Goal: Find specific page/section: Find specific page/section

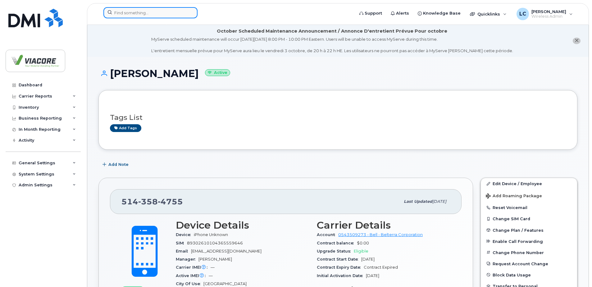
click at [124, 12] on input at bounding box center [150, 12] width 94 height 11
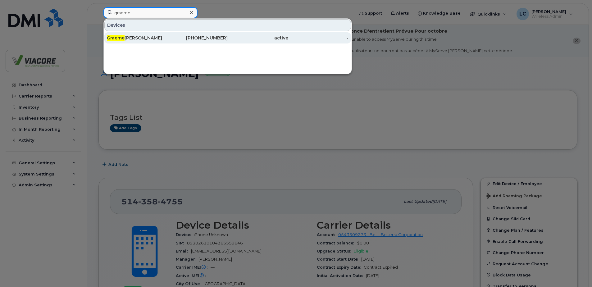
type input "graeme"
click at [130, 34] on div "Graeme Clark" at bounding box center [137, 37] width 61 height 11
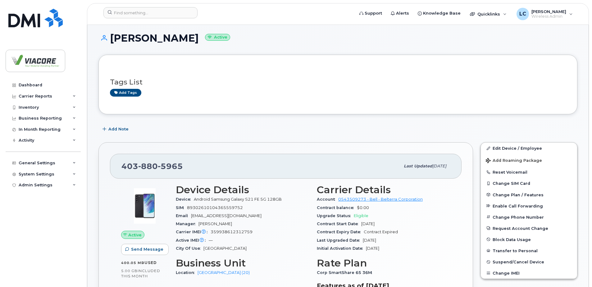
scroll to position [93, 0]
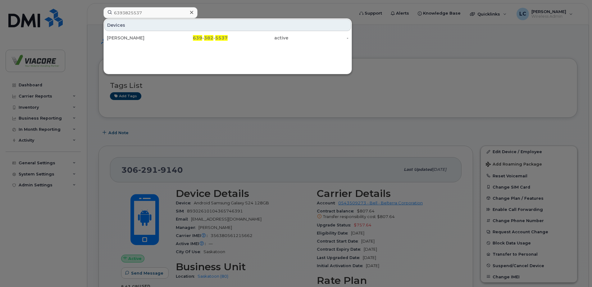
scroll to position [62, 0]
